Goal: Complete application form

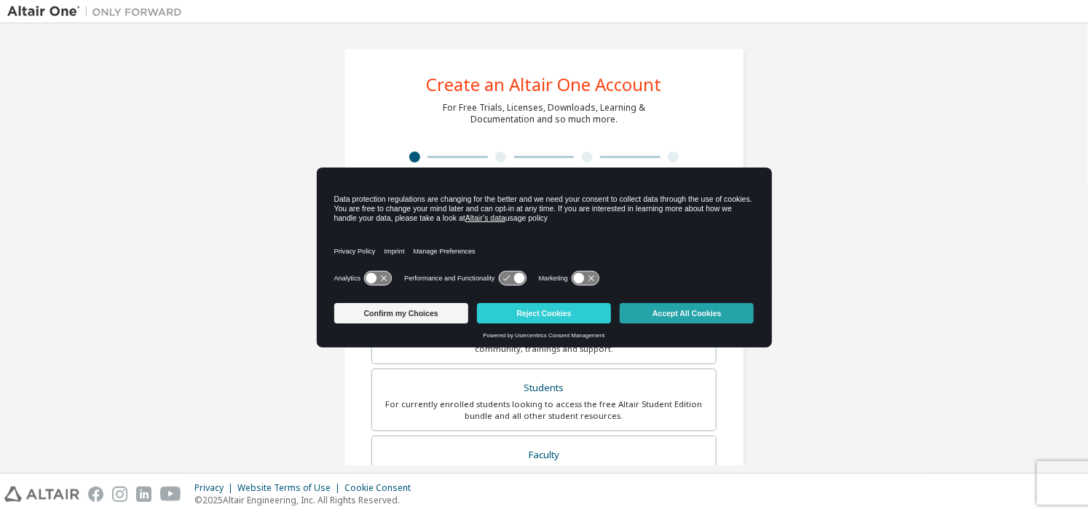
drag, startPoint x: 623, startPoint y: 322, endPoint x: 635, endPoint y: 320, distance: 12.6
click at [631, 320] on div "Confirm my Choices Reject Cookies Accept All Cookies" at bounding box center [544, 313] width 429 height 20
click at [635, 320] on button "Accept All Cookies" at bounding box center [687, 313] width 134 height 20
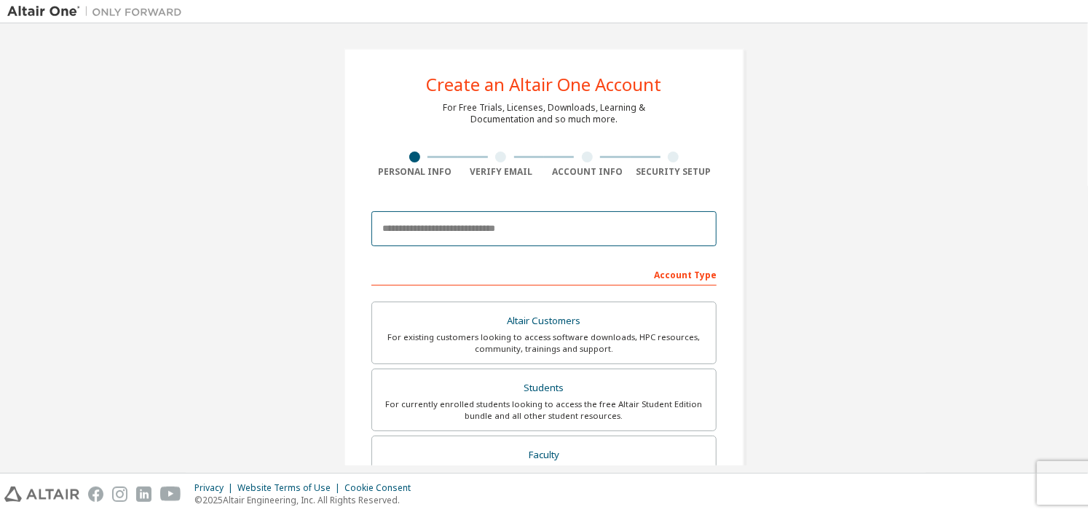
click at [504, 235] on input "email" at bounding box center [544, 228] width 345 height 35
type input "**********"
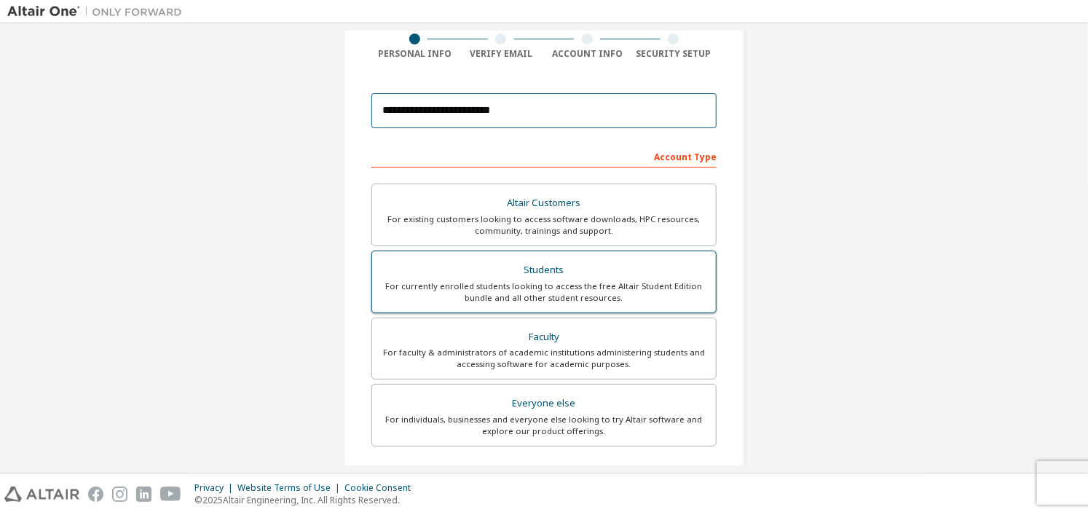
scroll to position [146, 0]
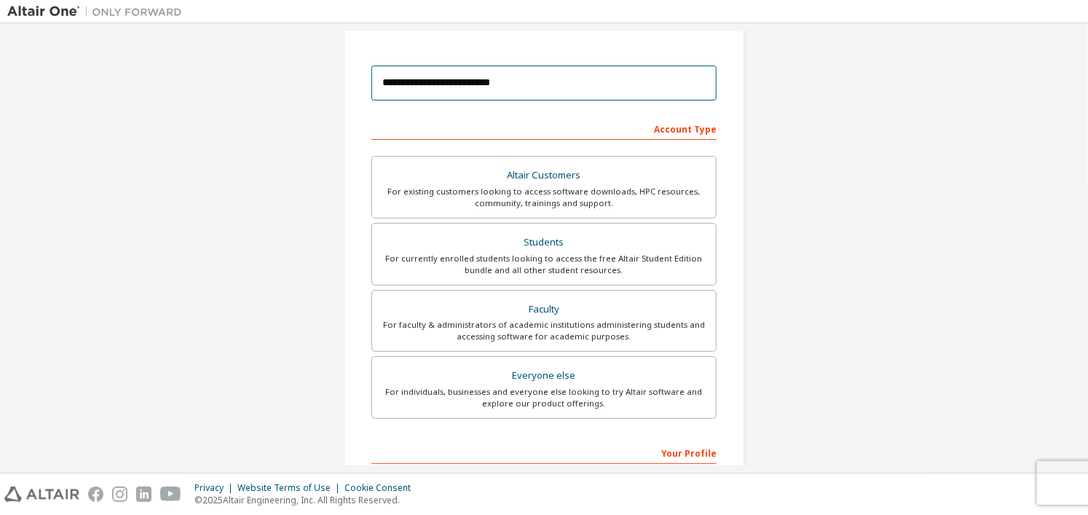
click at [506, 81] on input "**********" at bounding box center [544, 83] width 345 height 35
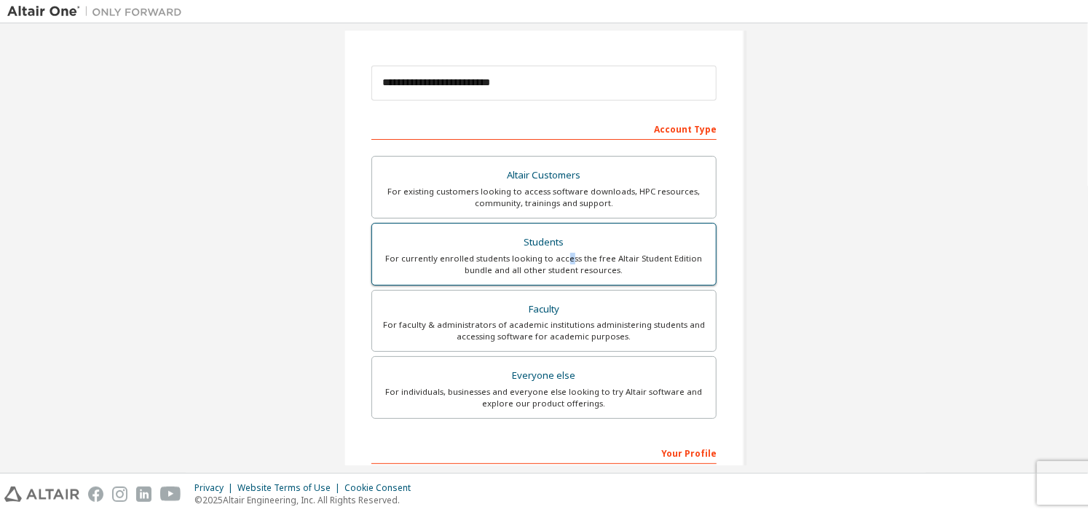
click at [567, 256] on div "For currently enrolled students looking to access the free Altair Student Editi…" at bounding box center [544, 264] width 326 height 23
click at [630, 270] on div "For currently enrolled students looking to access the free Altair Student Editi…" at bounding box center [544, 264] width 326 height 23
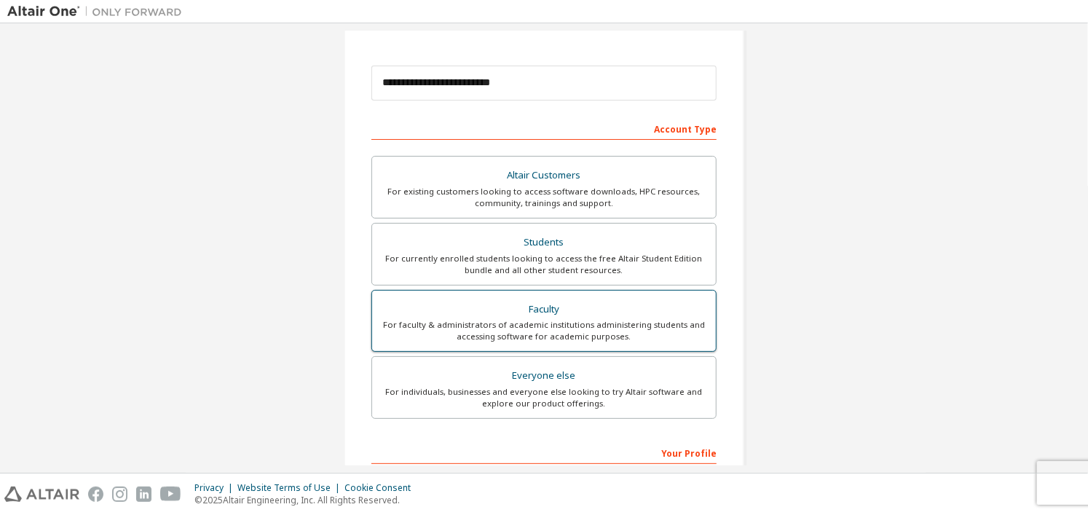
click at [643, 311] on div "Faculty" at bounding box center [544, 309] width 326 height 20
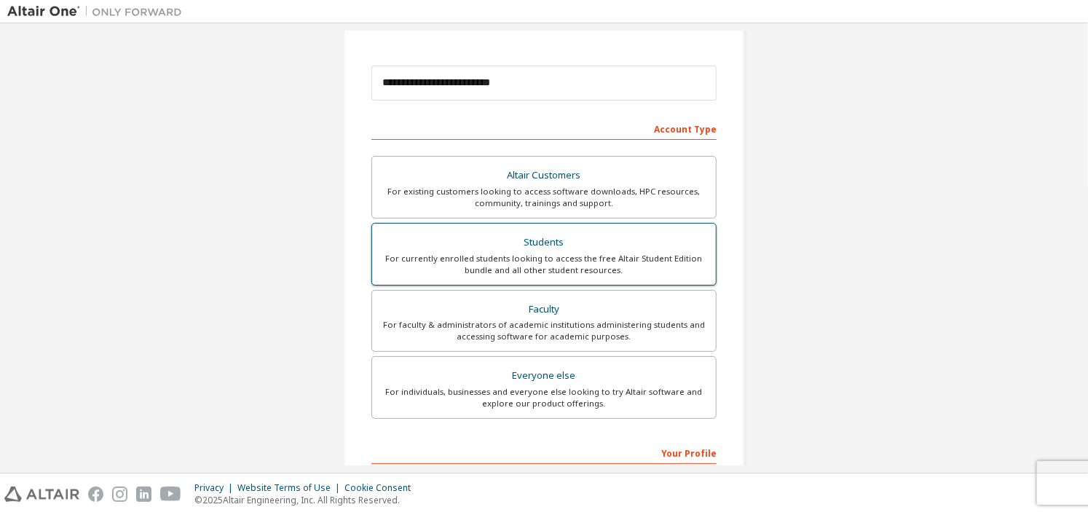
click at [639, 259] on div "For currently enrolled students looking to access the free Altair Student Editi…" at bounding box center [544, 264] width 326 height 23
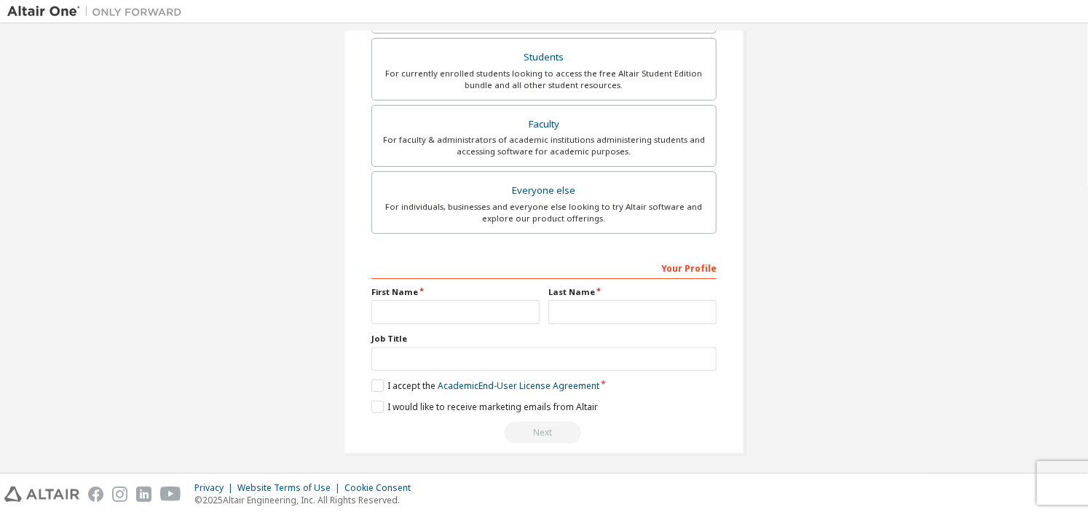
scroll to position [333, 0]
click at [432, 307] on input "text" at bounding box center [456, 310] width 168 height 24
type input "******"
click at [549, 298] on input "text" at bounding box center [633, 310] width 168 height 24
type input "**********"
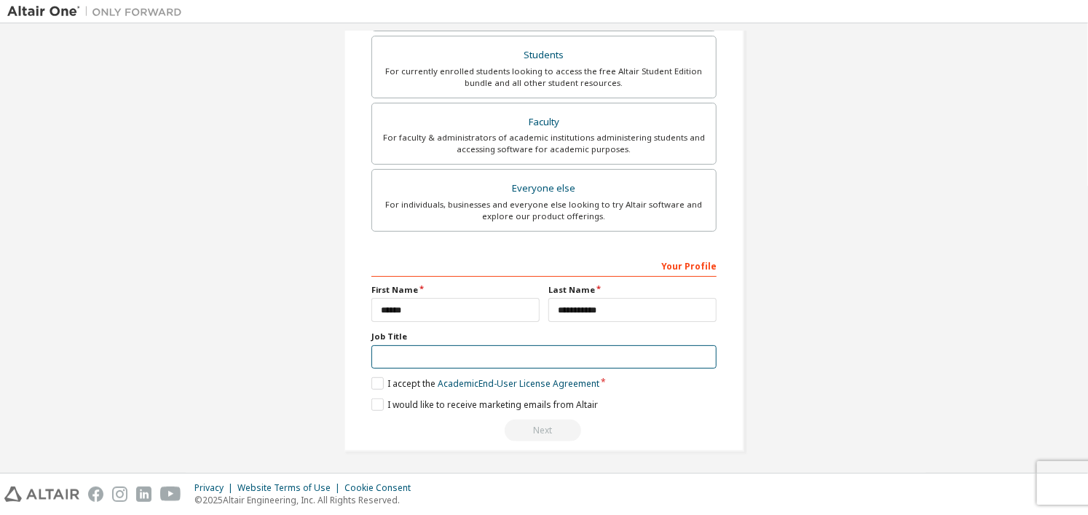
click at [539, 352] on input "text" at bounding box center [544, 357] width 345 height 24
click at [377, 377] on label "I accept the Academic End-User License Agreement" at bounding box center [486, 383] width 228 height 12
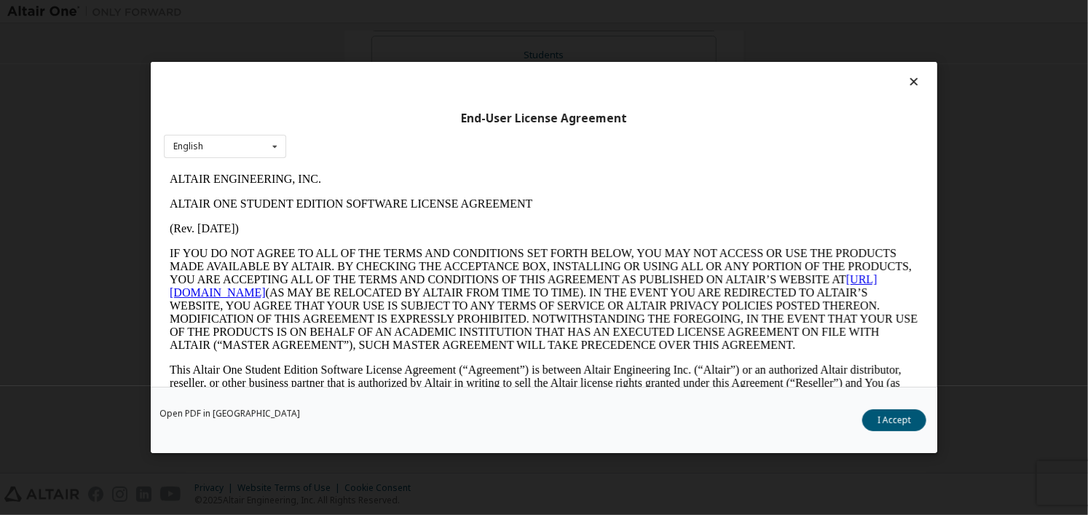
scroll to position [0, 0]
click at [908, 413] on button "I Accept" at bounding box center [894, 420] width 64 height 22
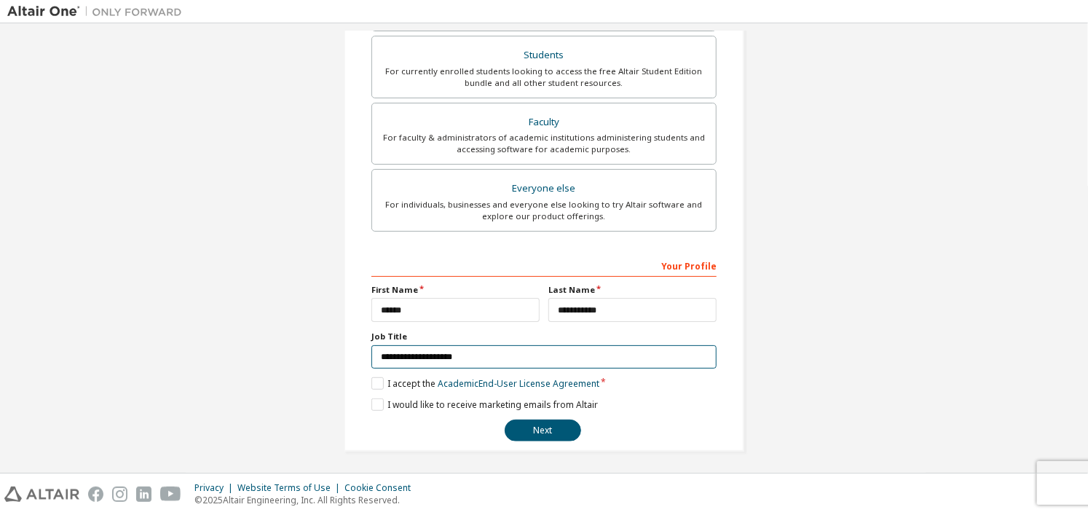
click at [520, 356] on input "**********" at bounding box center [544, 357] width 345 height 24
type input "**********"
drag, startPoint x: 396, startPoint y: 335, endPoint x: 365, endPoint y: 329, distance: 32.0
click at [365, 329] on div "**********" at bounding box center [544, 83] width 401 height 736
click at [503, 339] on label "Job Title" at bounding box center [544, 337] width 345 height 12
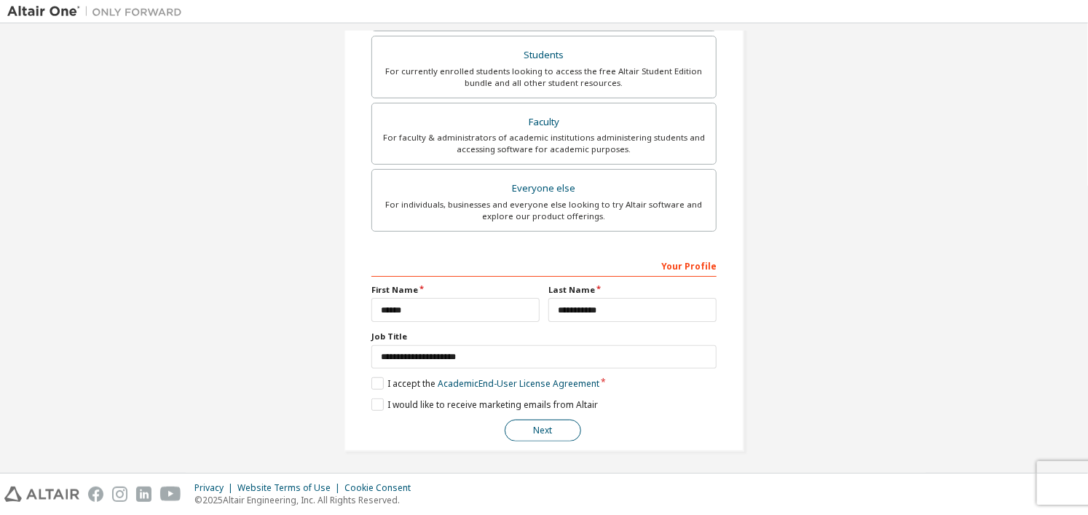
click at [540, 431] on button "Next" at bounding box center [543, 431] width 76 height 22
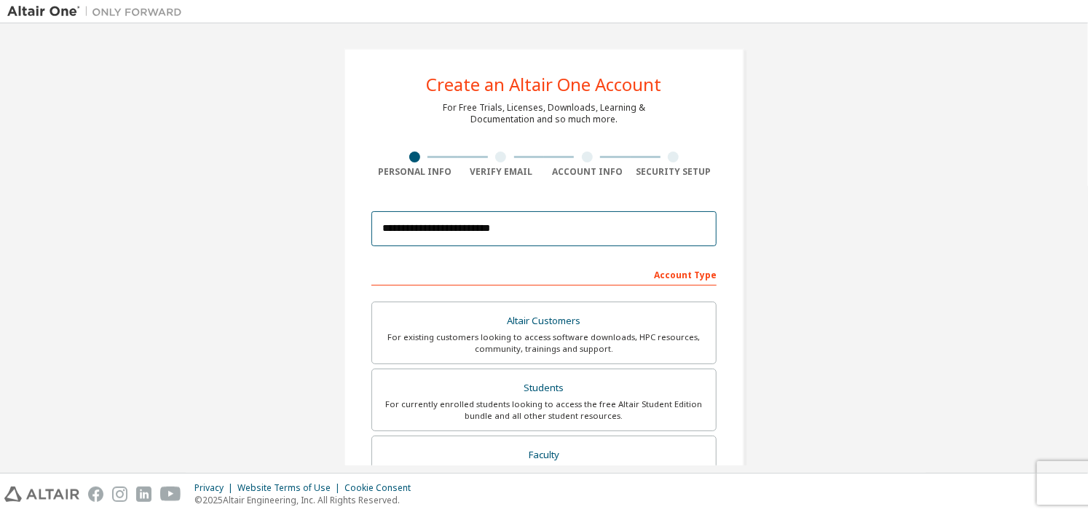
click at [492, 226] on input "**********" at bounding box center [544, 228] width 345 height 35
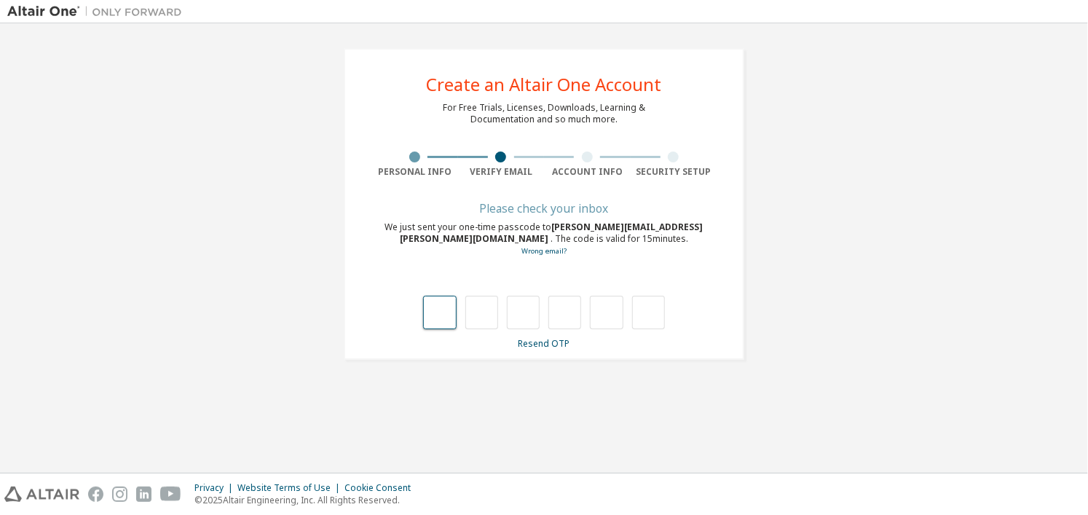
type input "*"
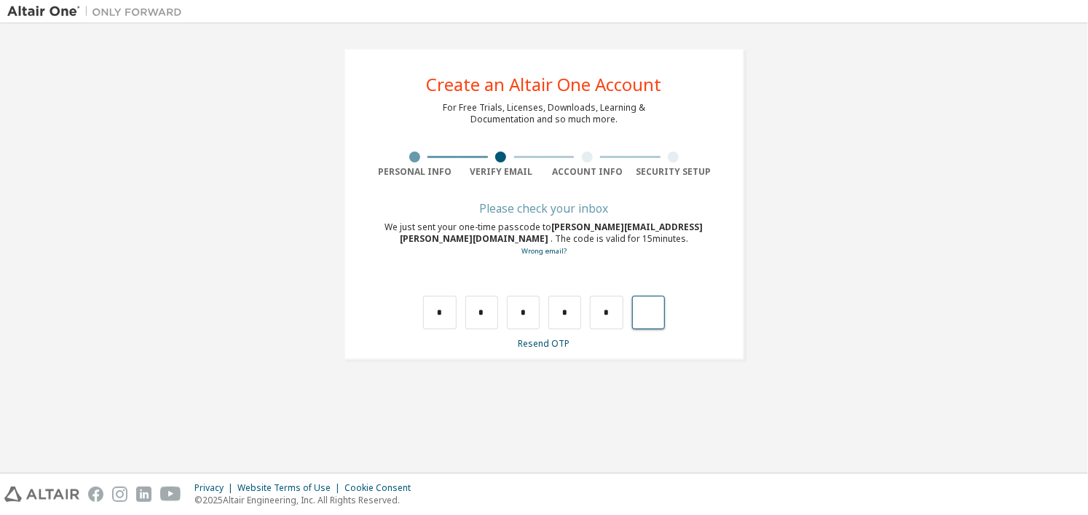
type input "*"
click at [436, 317] on input "text" at bounding box center [439, 313] width 33 height 34
type input "*"
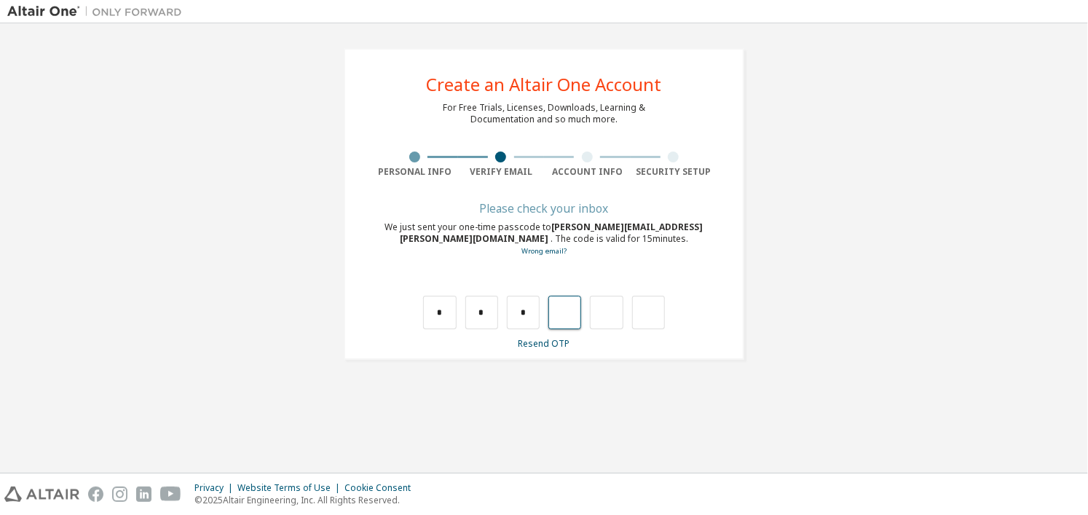
type input "*"
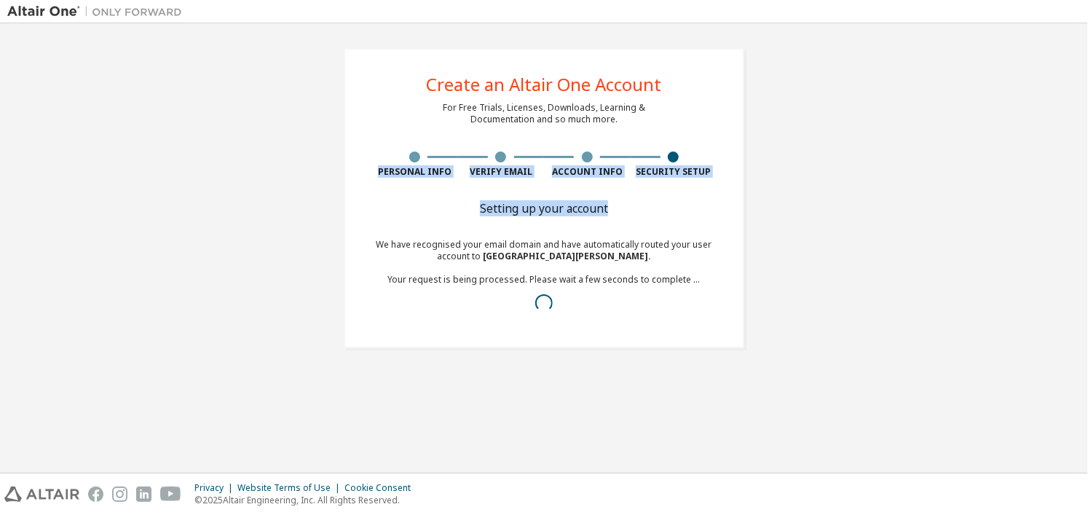
drag, startPoint x: 375, startPoint y: 175, endPoint x: 740, endPoint y: 218, distance: 367.5
click at [720, 208] on div "Create an Altair One Account For Free Trials, Licenses, Downloads, Learning & D…" at bounding box center [544, 198] width 401 height 300
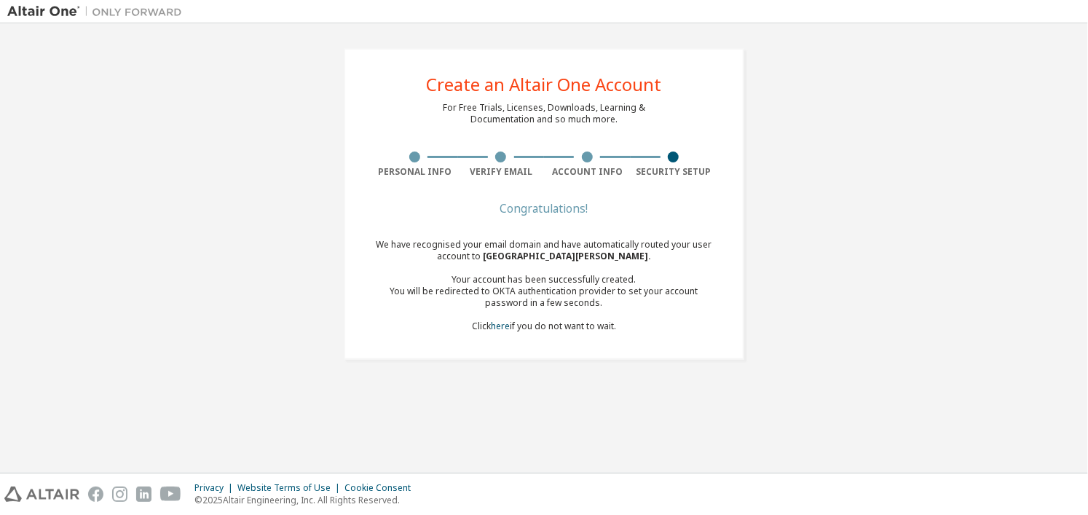
click at [493, 288] on div "You will be redirected to OKTA authentication provider to set your account pass…" at bounding box center [544, 297] width 345 height 23
click at [495, 323] on link "here" at bounding box center [500, 326] width 19 height 12
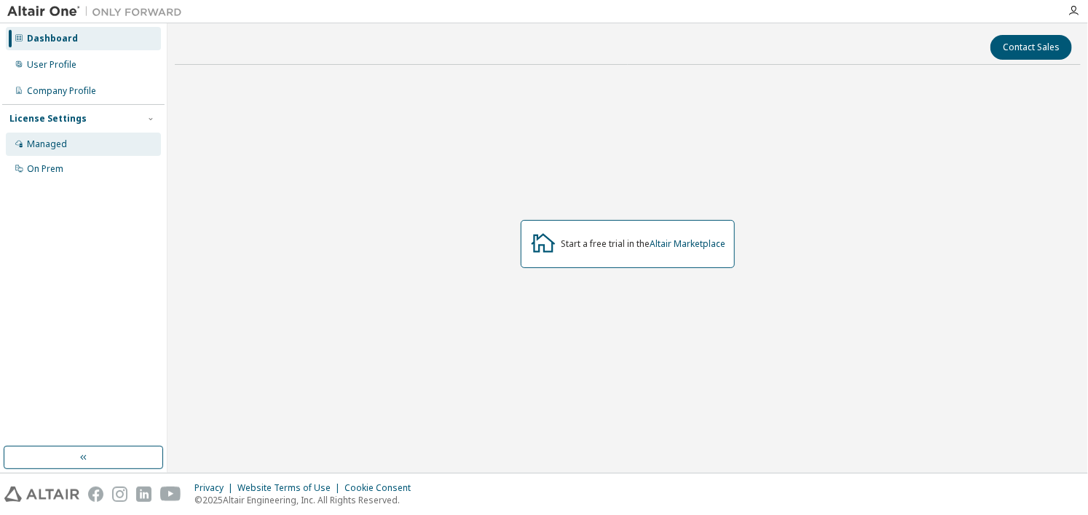
click at [63, 140] on div "Managed" at bounding box center [47, 144] width 40 height 12
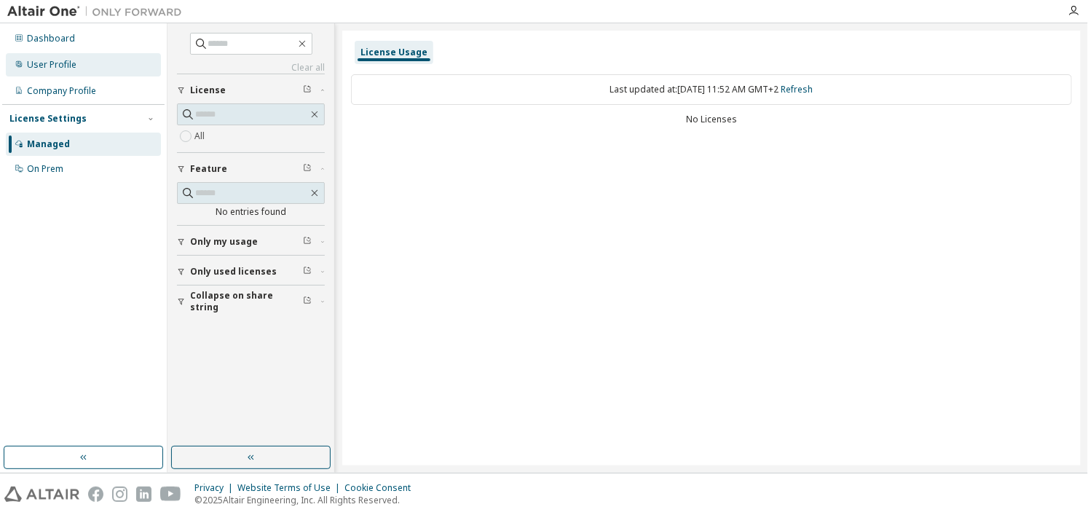
click at [71, 57] on div "User Profile" at bounding box center [83, 64] width 155 height 23
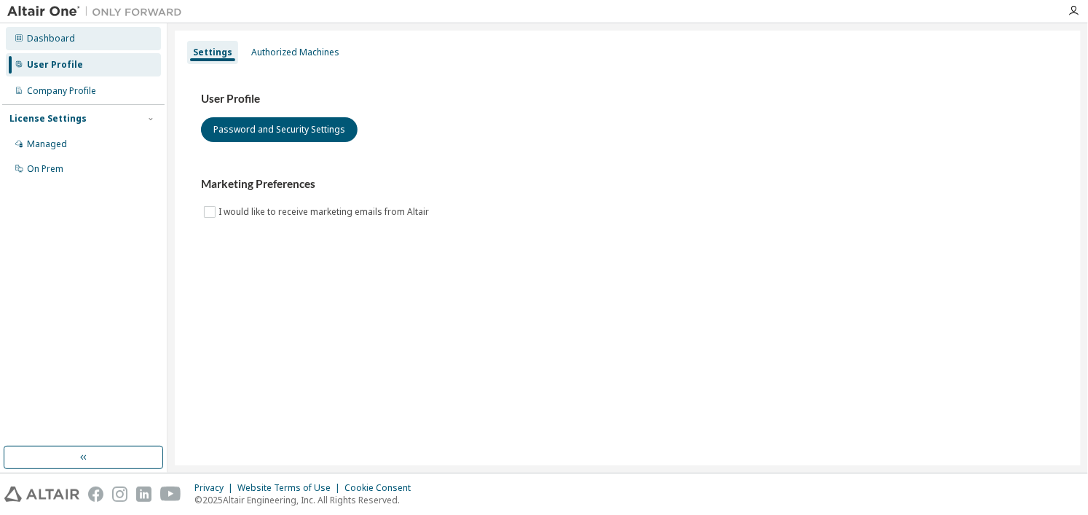
click at [60, 37] on div "Dashboard" at bounding box center [51, 39] width 48 height 12
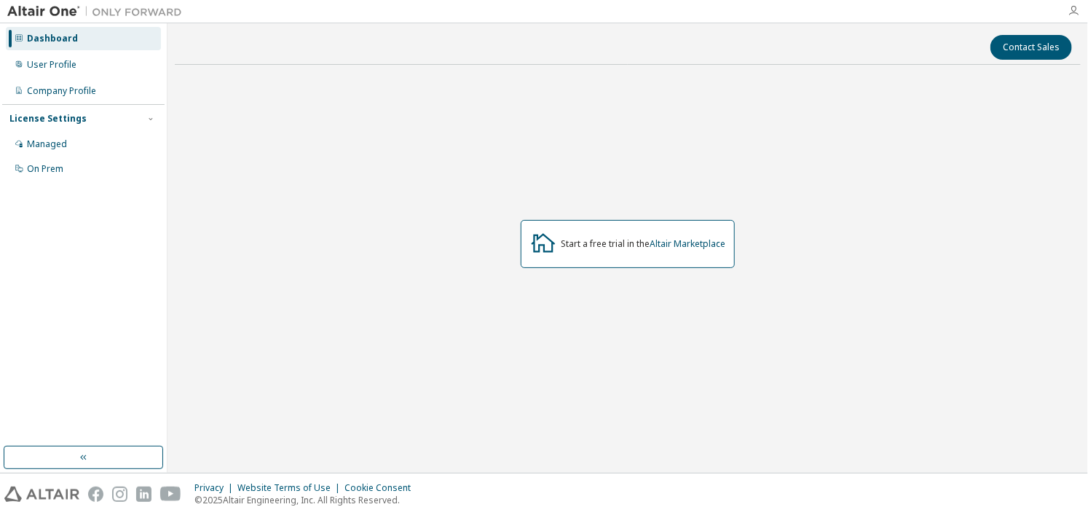
click at [1074, 9] on icon "button" at bounding box center [1074, 11] width 12 height 12
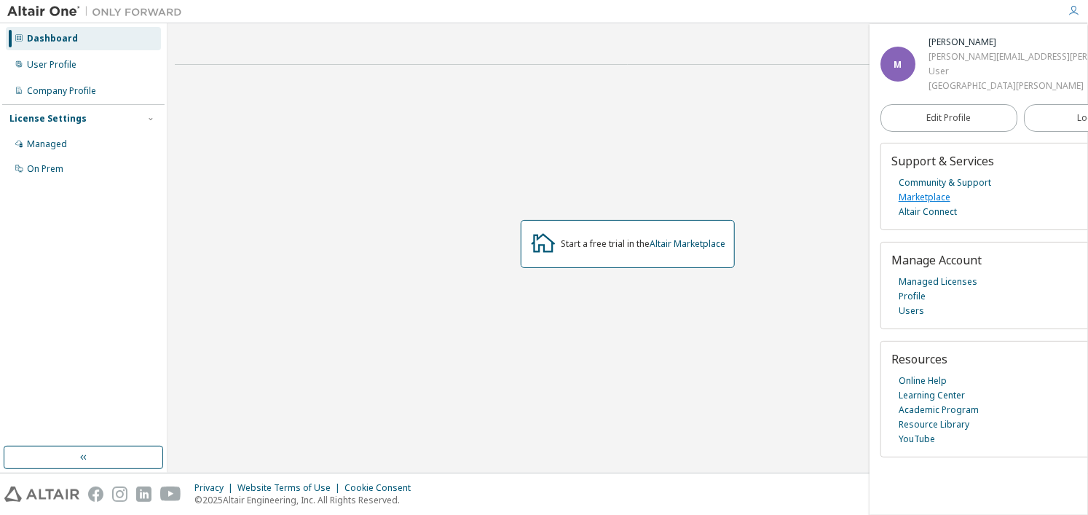
click at [934, 205] on link "Marketplace" at bounding box center [925, 197] width 52 height 15
